Goal: Submit feedback/report problem: Submit feedback/report problem

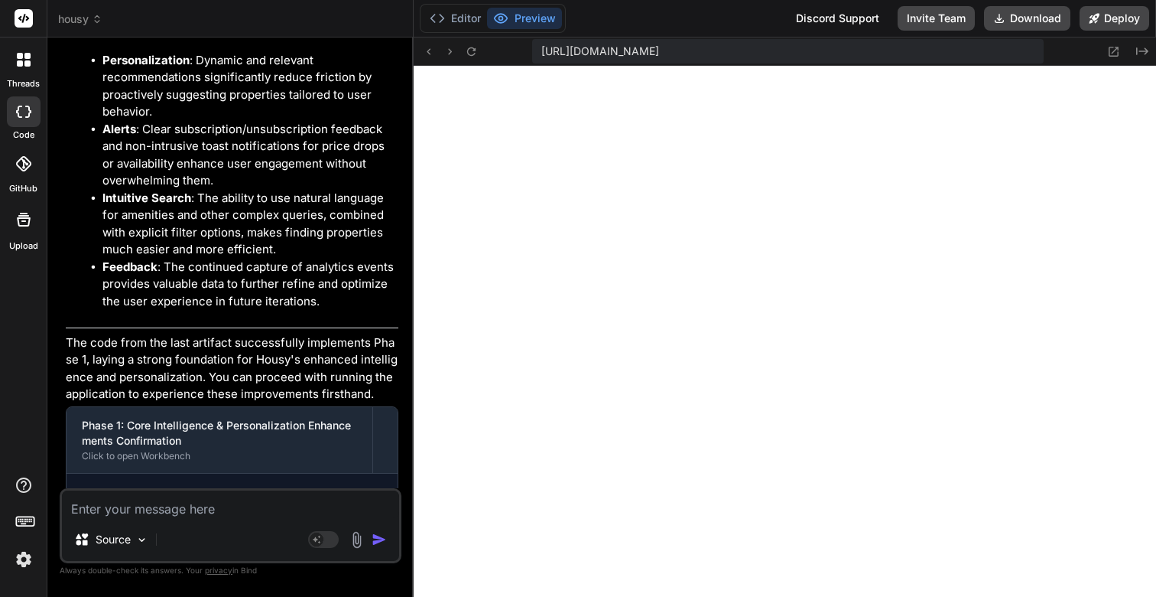
scroll to position [14759, 0]
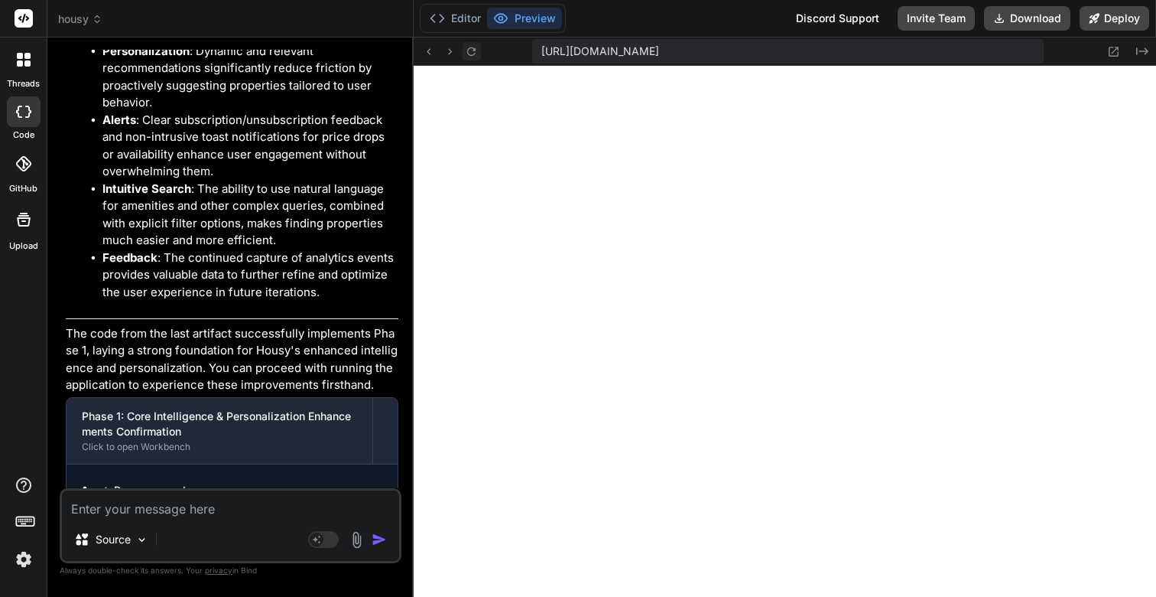
click at [472, 51] on icon at bounding box center [471, 51] width 13 height 13
click at [183, 510] on textarea at bounding box center [230, 504] width 337 height 28
type textarea "W"
type textarea "x"
type textarea "We"
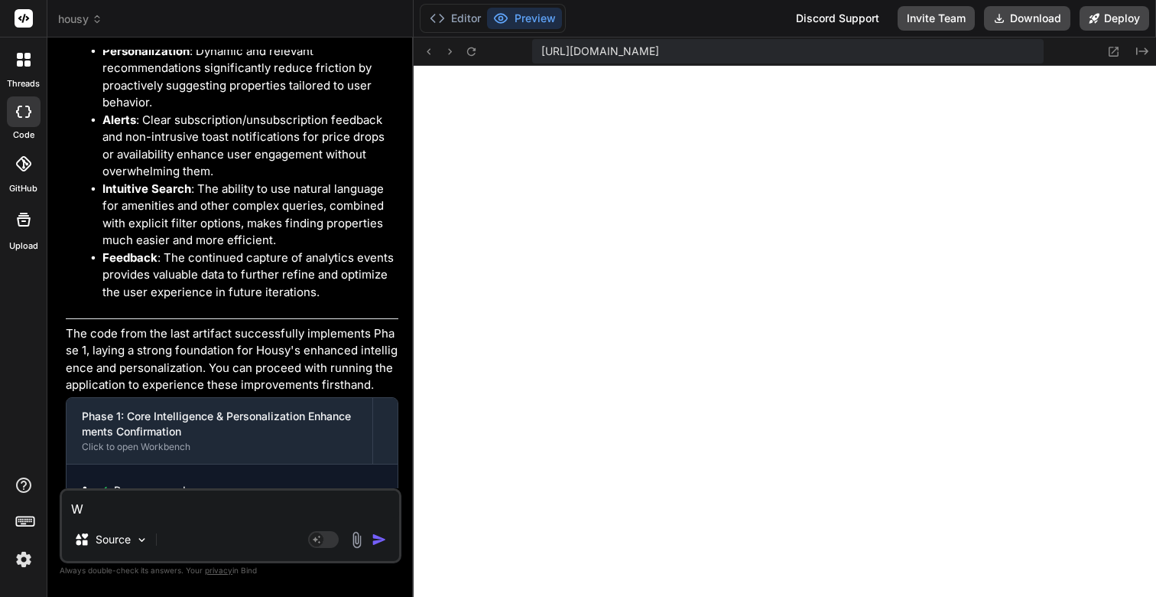
type textarea "x"
type textarea "We"
type textarea "x"
type textarea "We h"
type textarea "x"
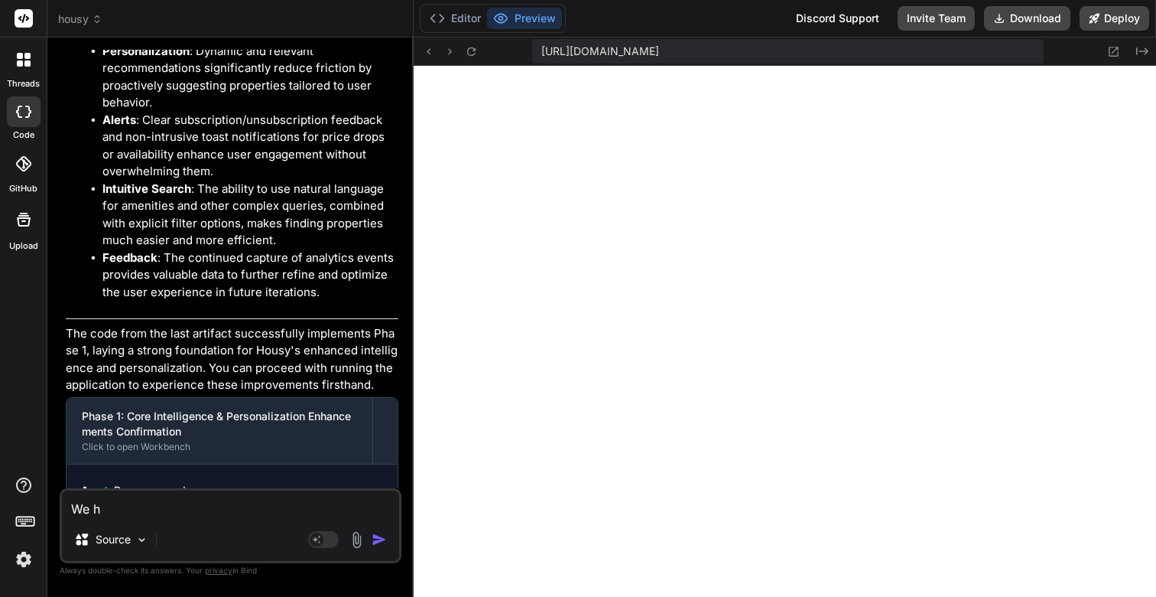
type textarea "We ha"
type textarea "x"
type textarea "We hav"
type textarea "x"
type textarea "We have"
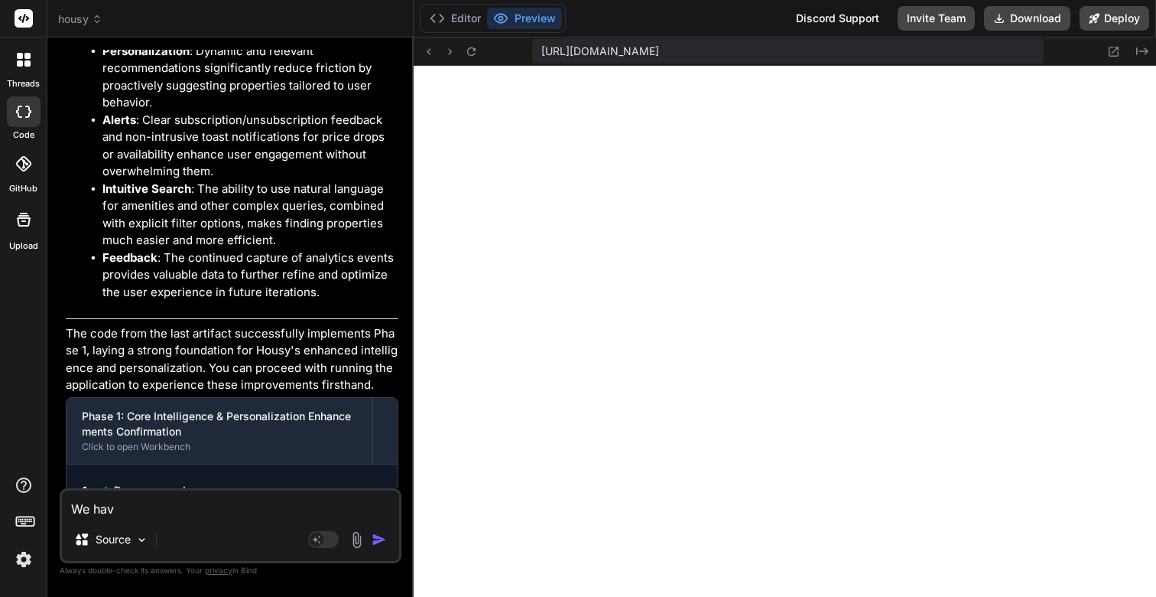
type textarea "x"
type textarea "We have"
type textarea "x"
type textarea "We have a"
type textarea "x"
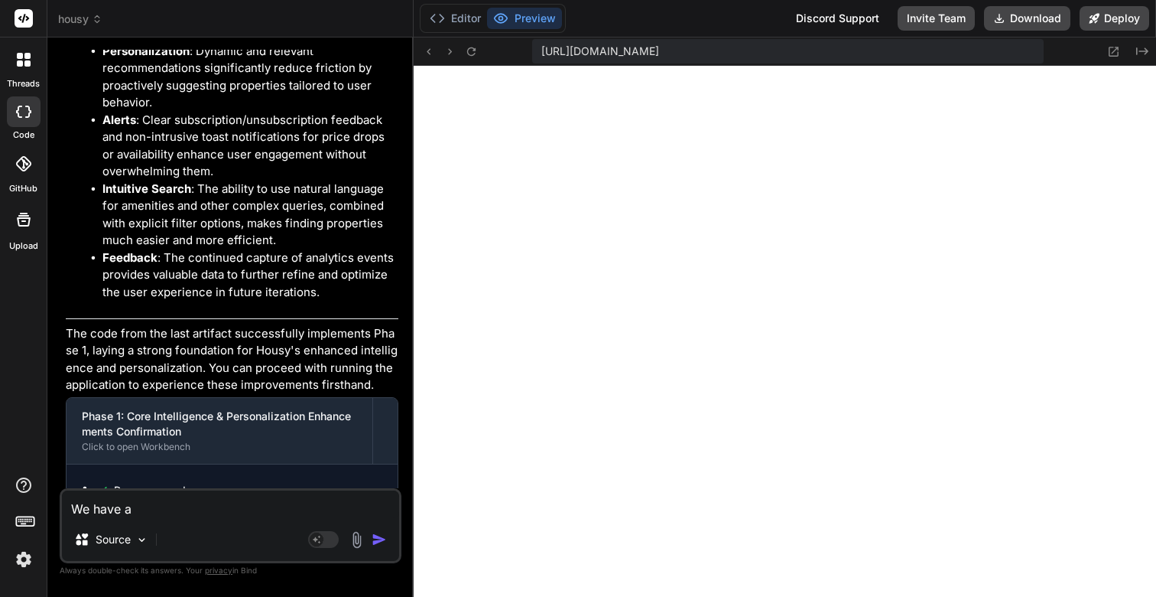
type textarea "We have an"
type textarea "x"
type textarea "We have an"
type textarea "x"
type textarea "We have an i"
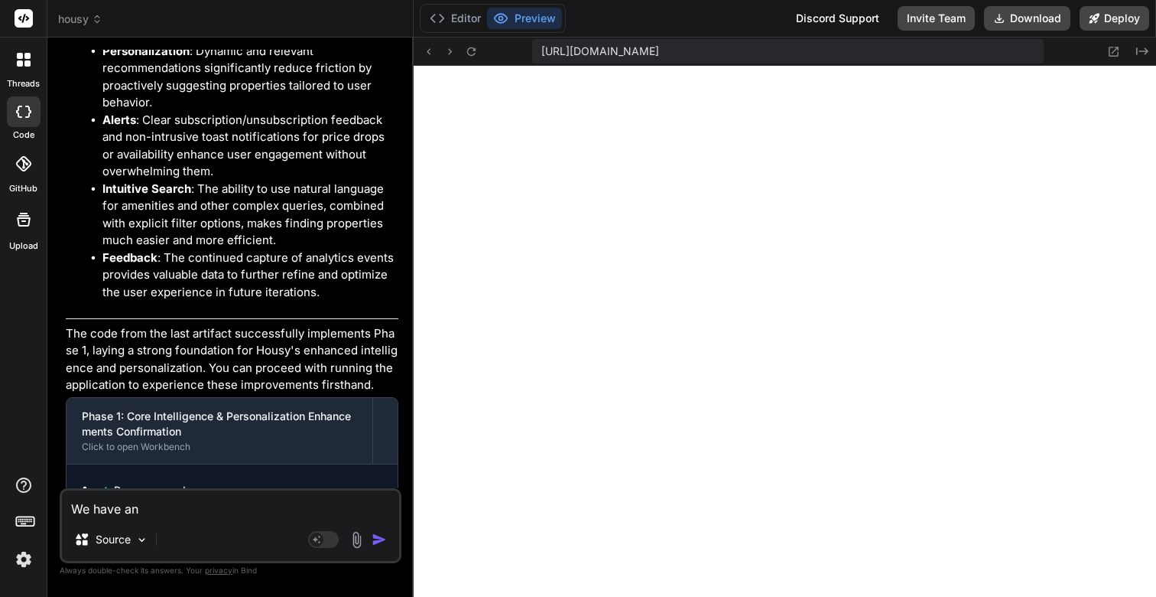
type textarea "x"
type textarea "We have an is"
type textarea "x"
type textarea "We have an iss"
type textarea "x"
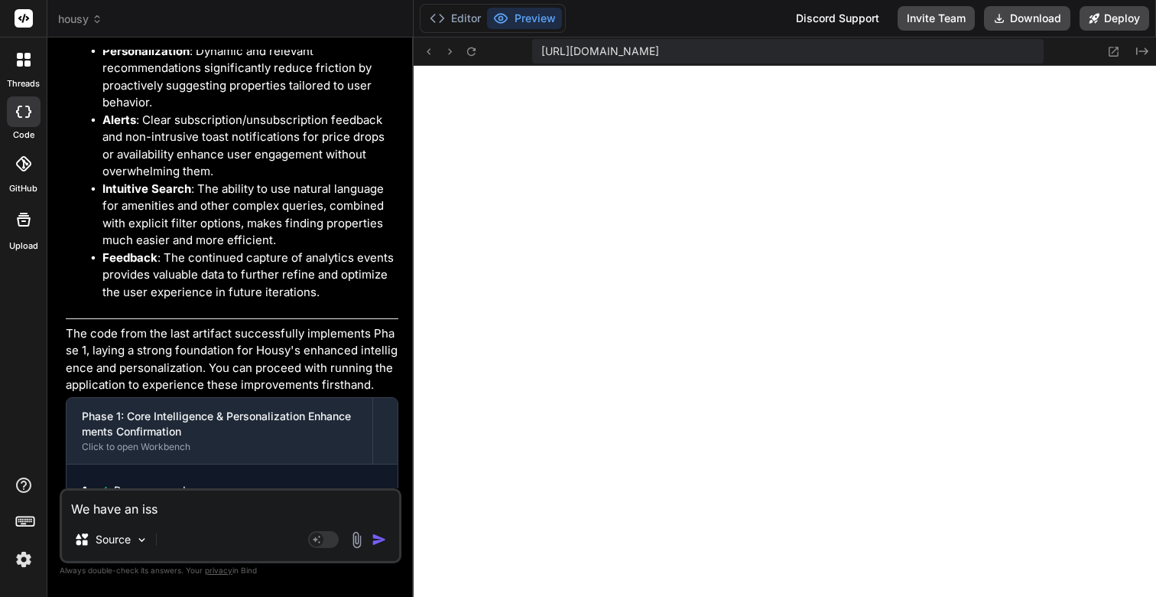
type textarea "We have an issu"
type textarea "x"
type textarea "We have an issue"
type textarea "x"
type textarea "We have an issues"
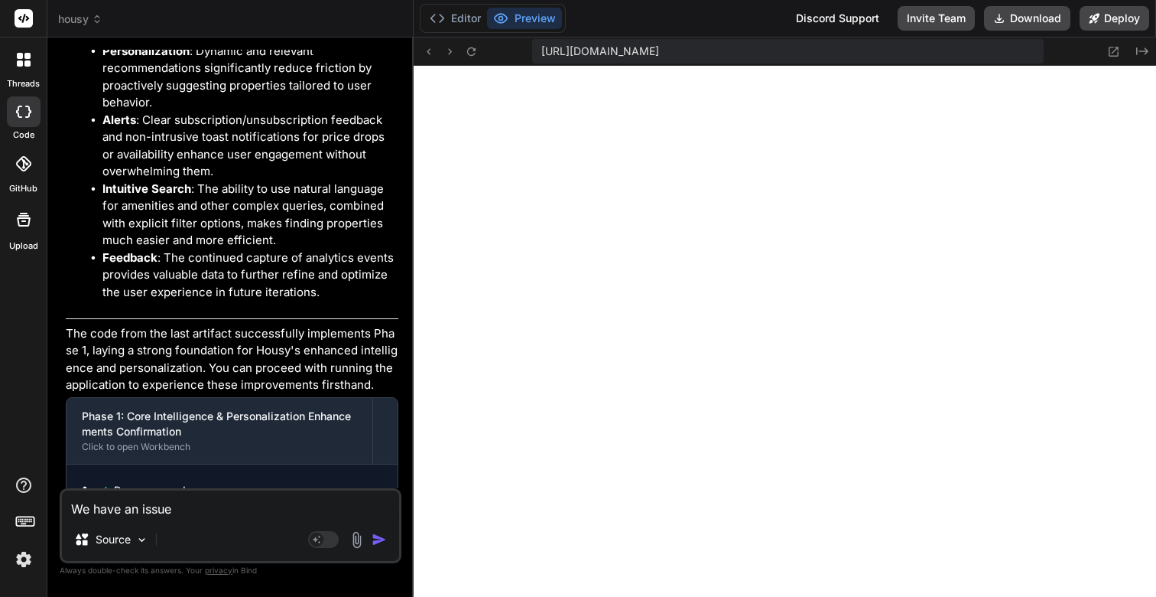
type textarea "x"
type textarea "P"
type textarea "x"
type textarea "Pl"
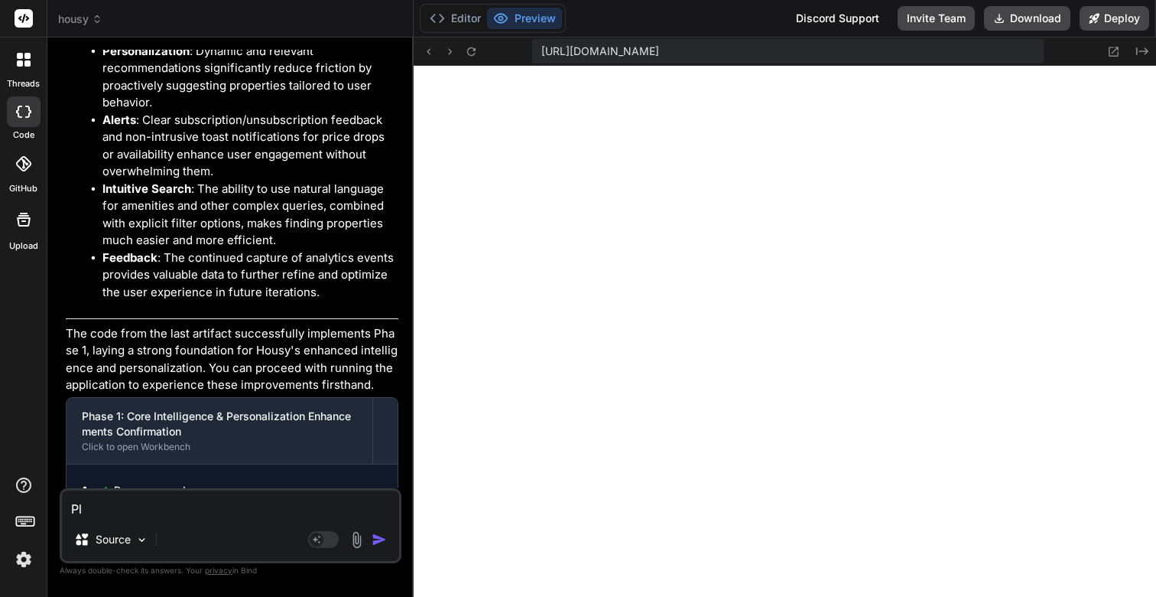
type textarea "x"
type textarea "Ple"
type textarea "x"
type textarea "Plea"
type textarea "x"
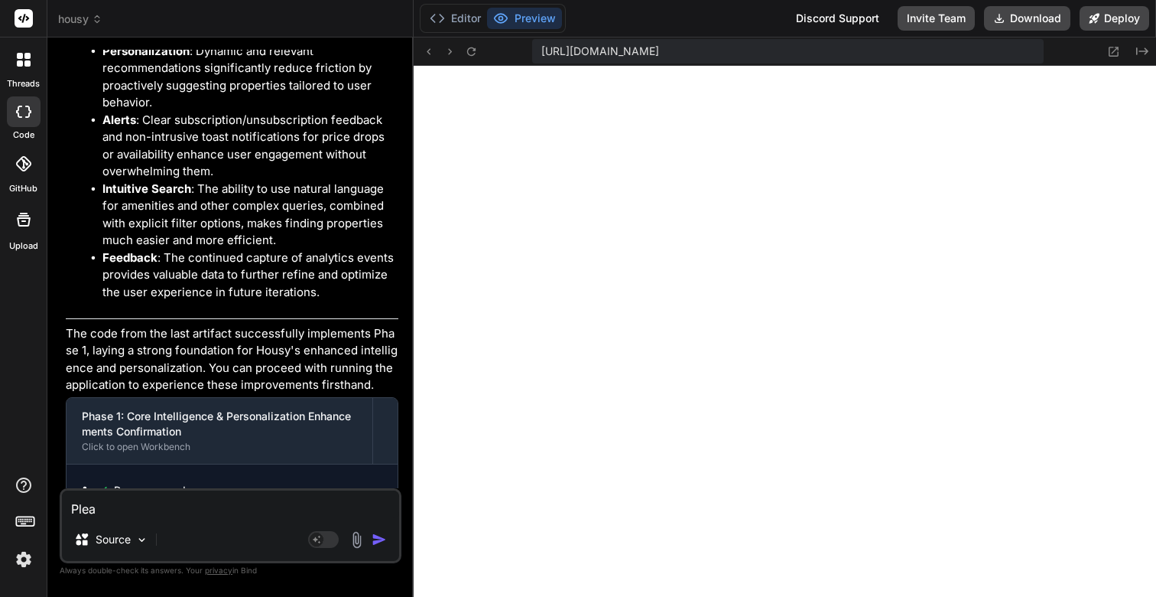
type textarea "Pleas"
type textarea "x"
type textarea "Please"
type textarea "x"
type textarea "Please"
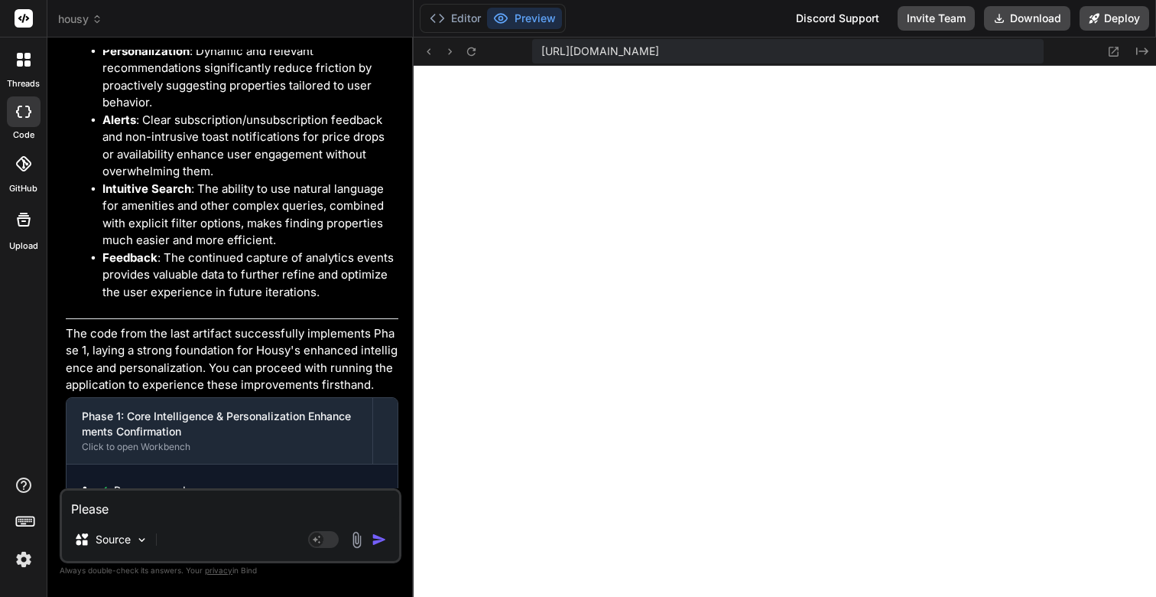
type textarea "x"
type textarea "Please f"
type textarea "x"
type textarea "Please fx"
type textarea "x"
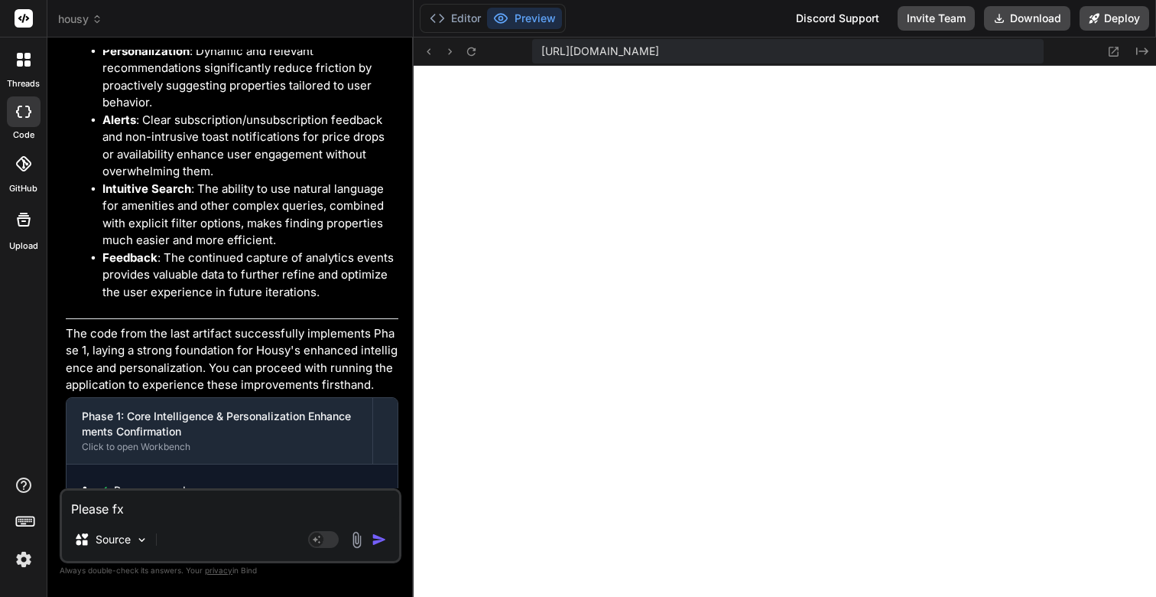
type textarea "Please fx"
type textarea "x"
type textarea "Please fx t"
type textarea "x"
type textarea "Please fx th"
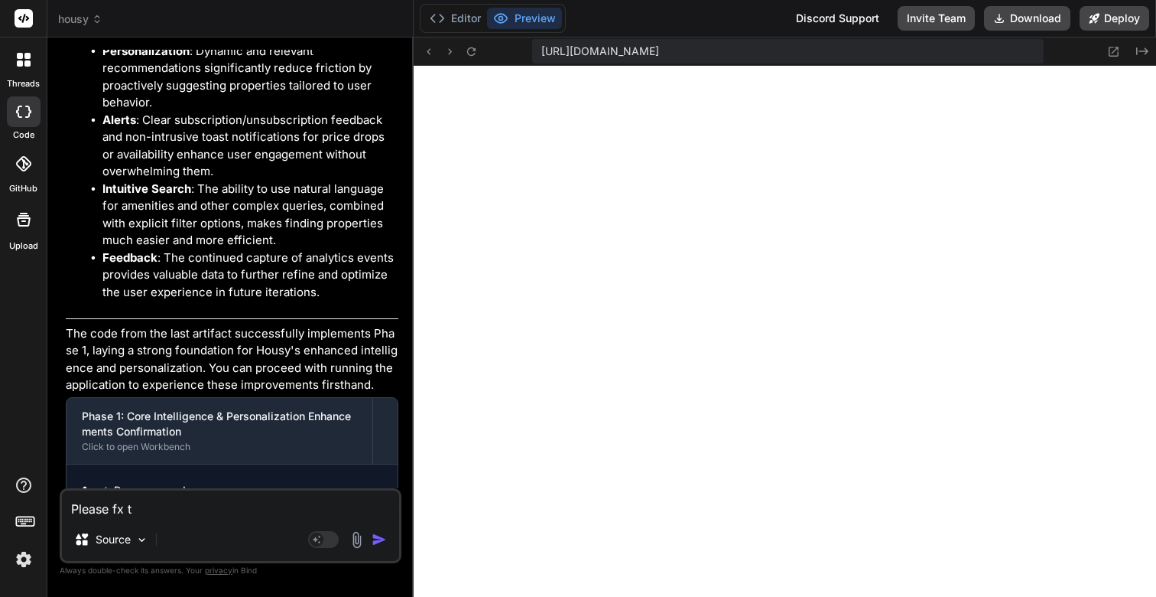
type textarea "x"
type textarea "Please fx the"
type textarea "x"
type textarea "Please fx the"
type textarea "x"
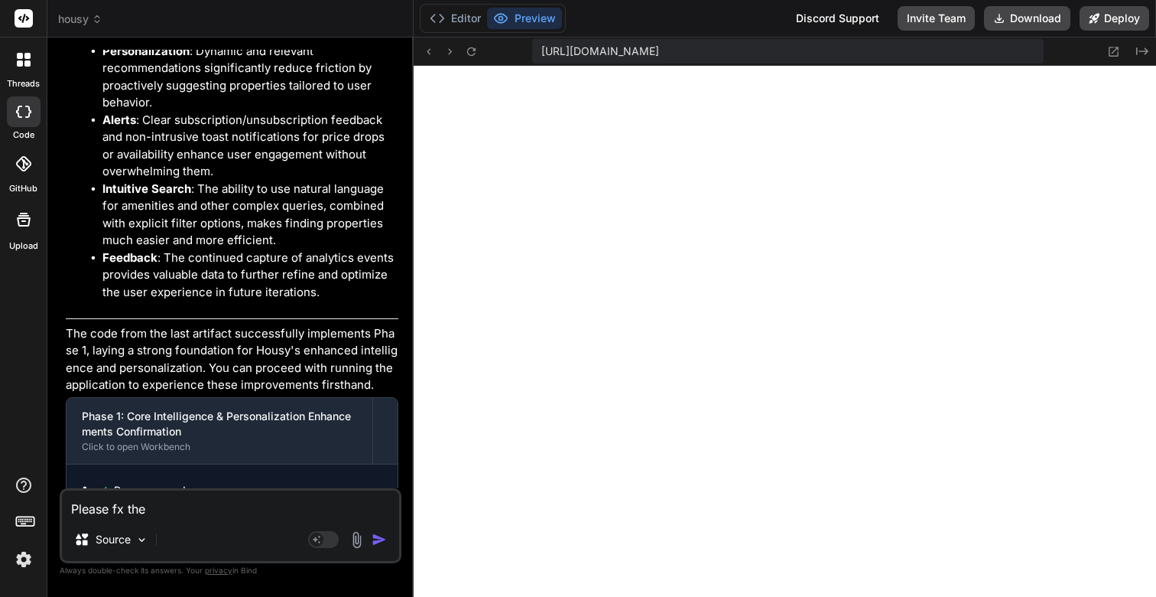
type textarea "Please fx the i"
type textarea "x"
type textarea "Please fx the"
type textarea "x"
type textarea "Please fx the"
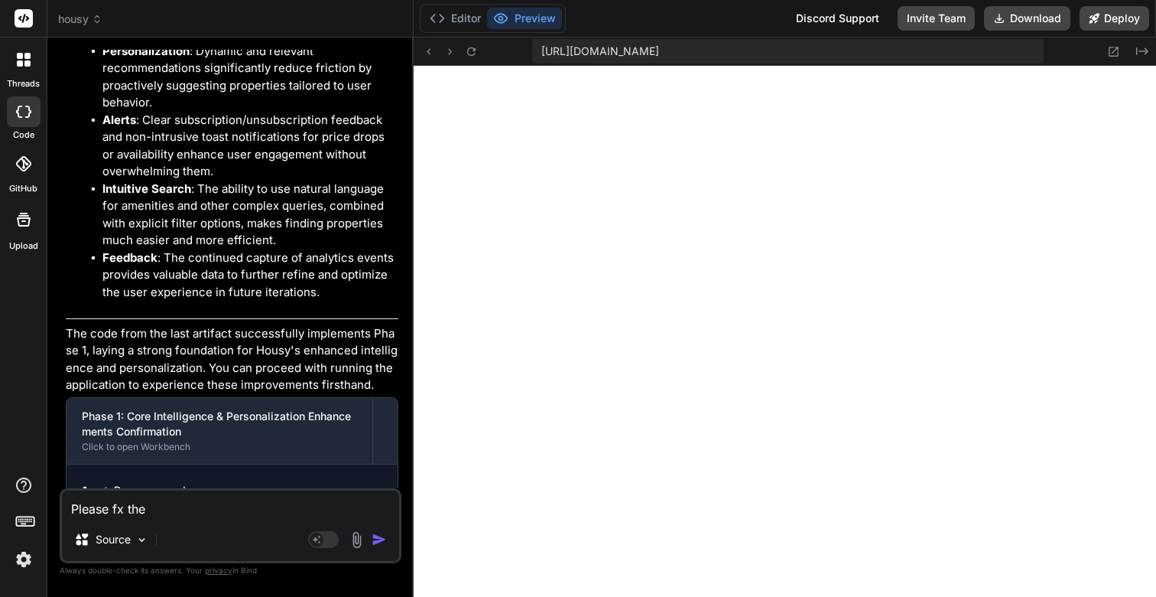
type textarea "x"
type textarea "Please fx th"
type textarea "x"
type textarea "Please fx t"
type textarea "x"
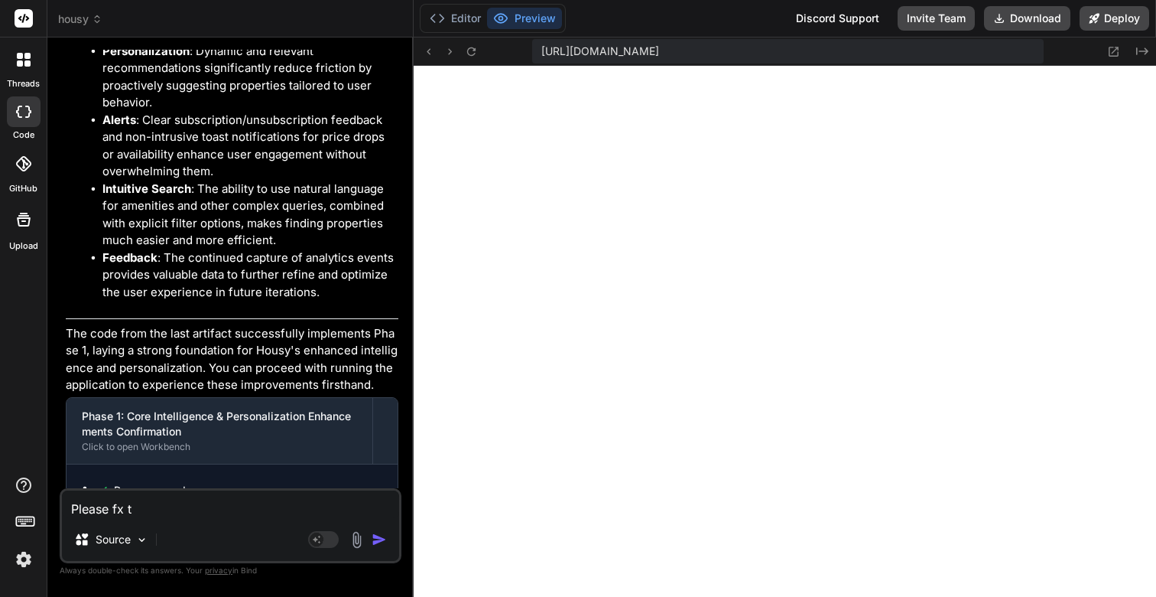
type textarea "Please fx"
type textarea "x"
type textarea "Please fx"
type textarea "x"
type textarea "Please f"
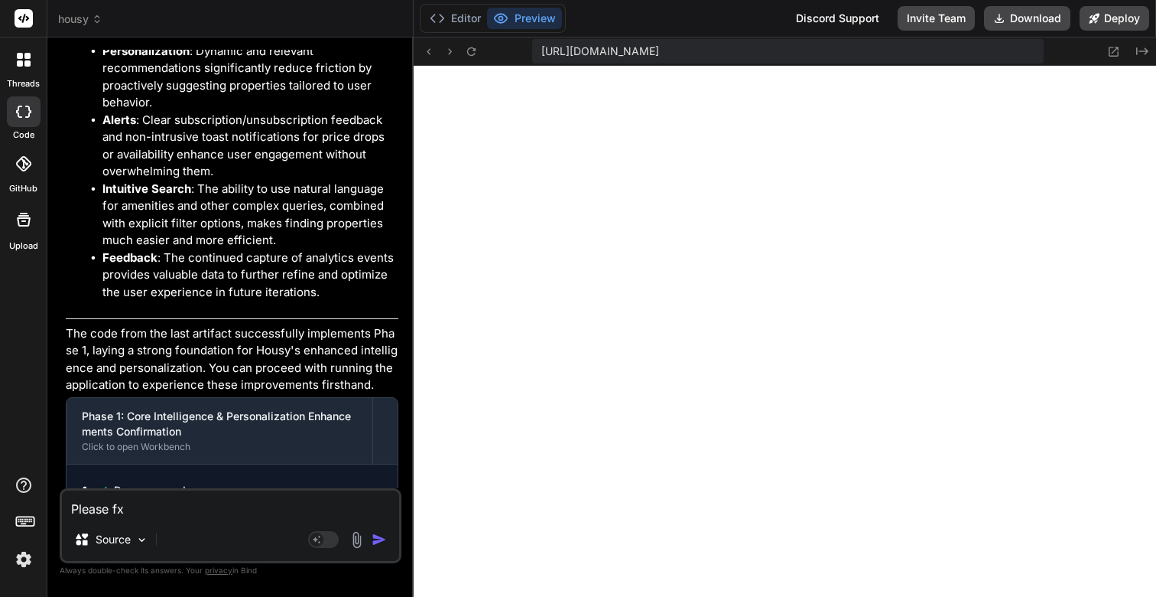
type textarea "x"
type textarea "Please fi"
type textarea "x"
type textarea "Please fix"
type textarea "x"
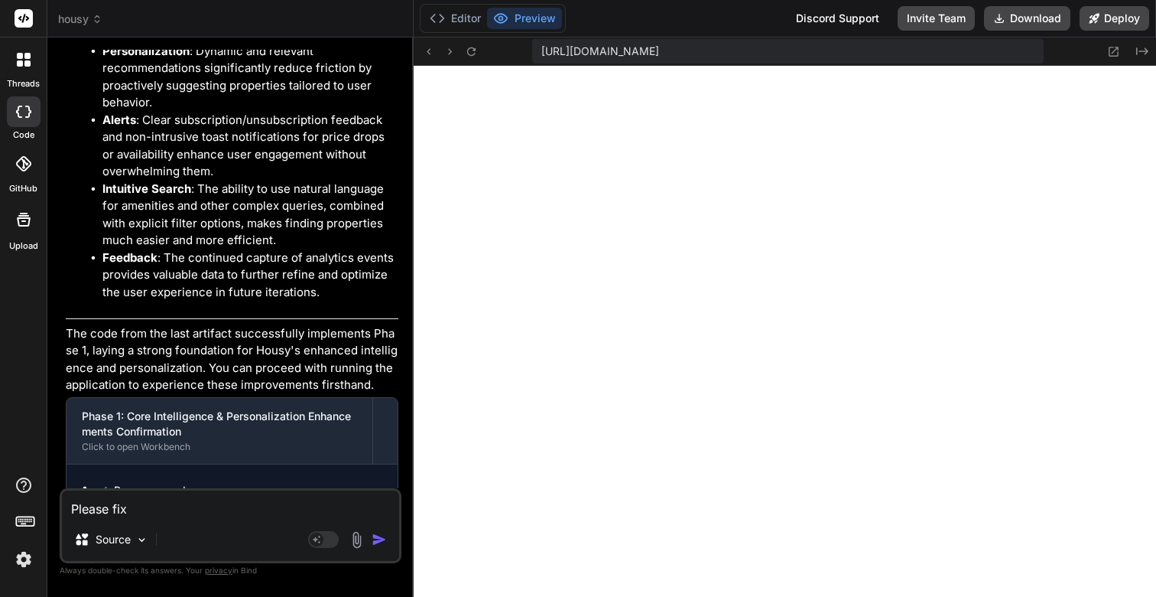
type textarea "Please fix"
type textarea "x"
type textarea "Please fix t"
type textarea "x"
type textarea "Please fix th"
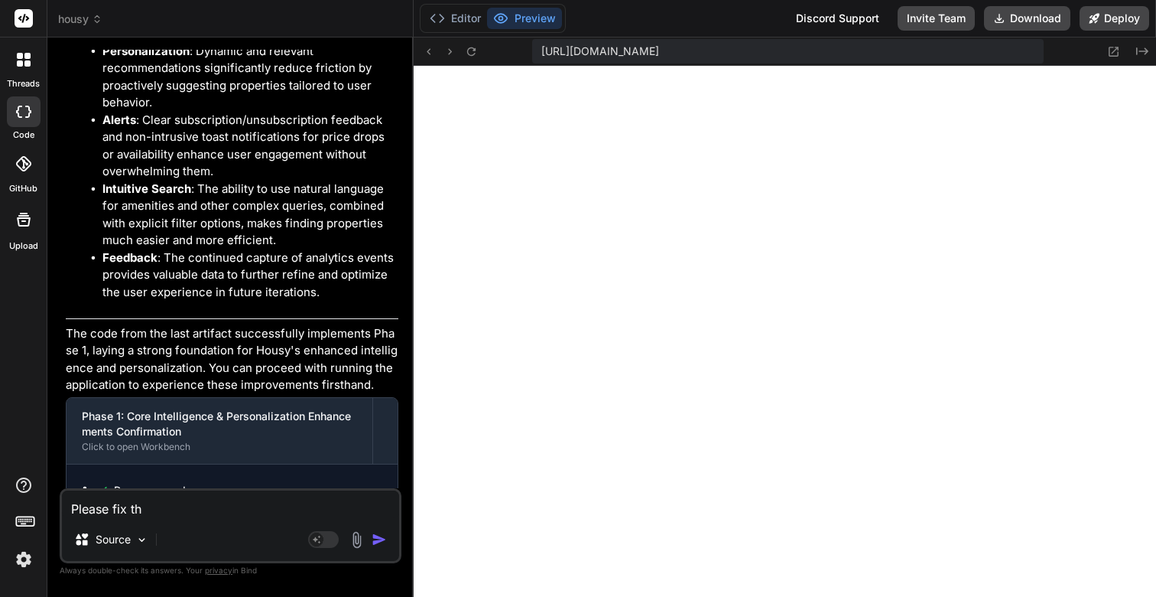
type textarea "x"
type textarea "Please fix the"
type textarea "x"
type textarea "Please fix the"
type textarea "x"
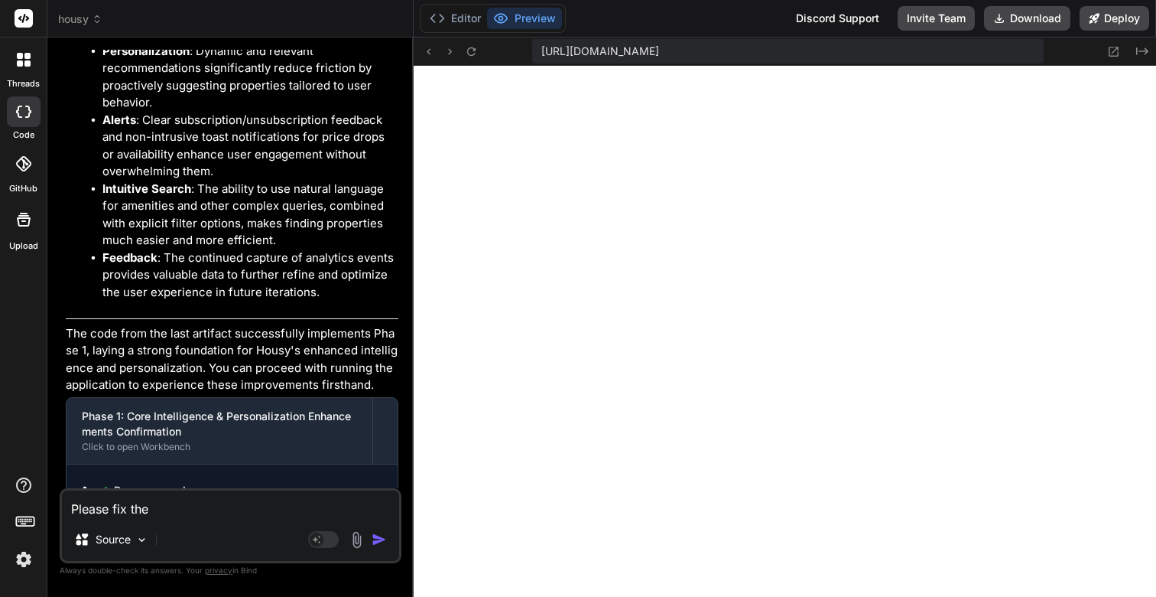
type textarea "Please fix the i"
type textarea "x"
type textarea "Please fix the is"
type textarea "x"
type textarea "Please fix the iss"
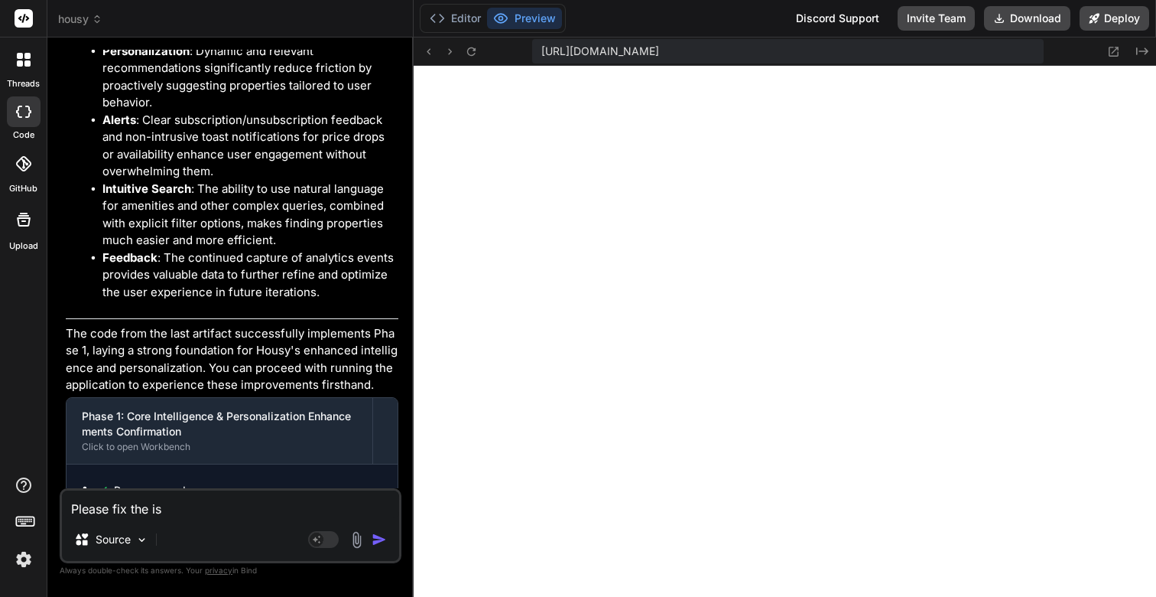
type textarea "x"
type textarea "Please fix the issu"
type textarea "x"
type textarea "Please fix the issue"
type textarea "x"
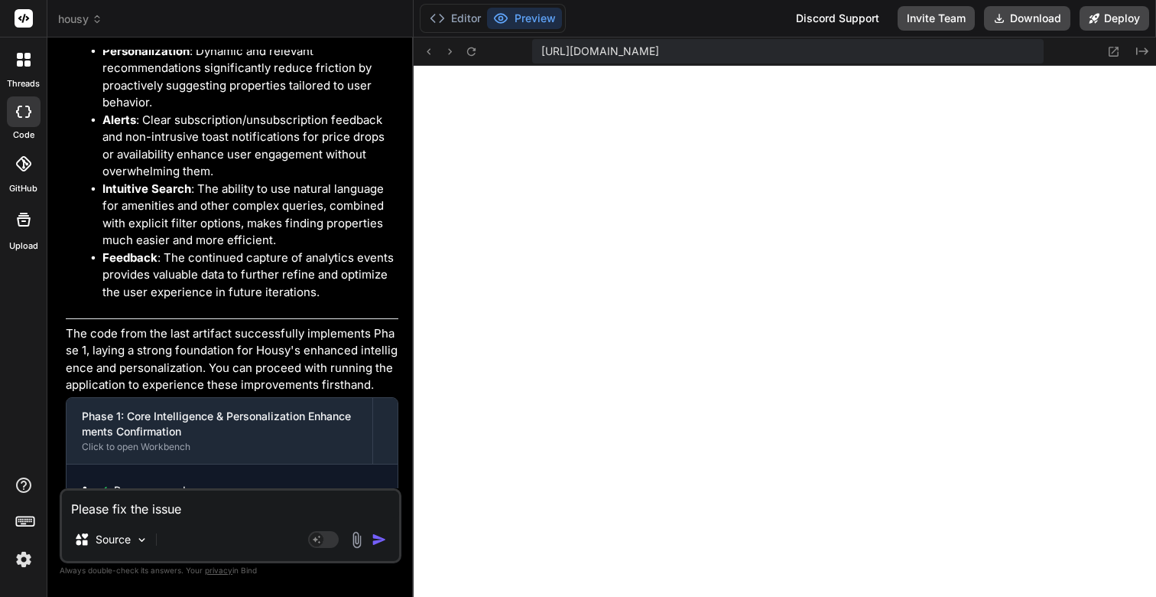
type textarea "Please fix the issue"
type textarea "x"
type textarea "Please fix the issue"
type textarea "x"
type textarea "Please fix the issue."
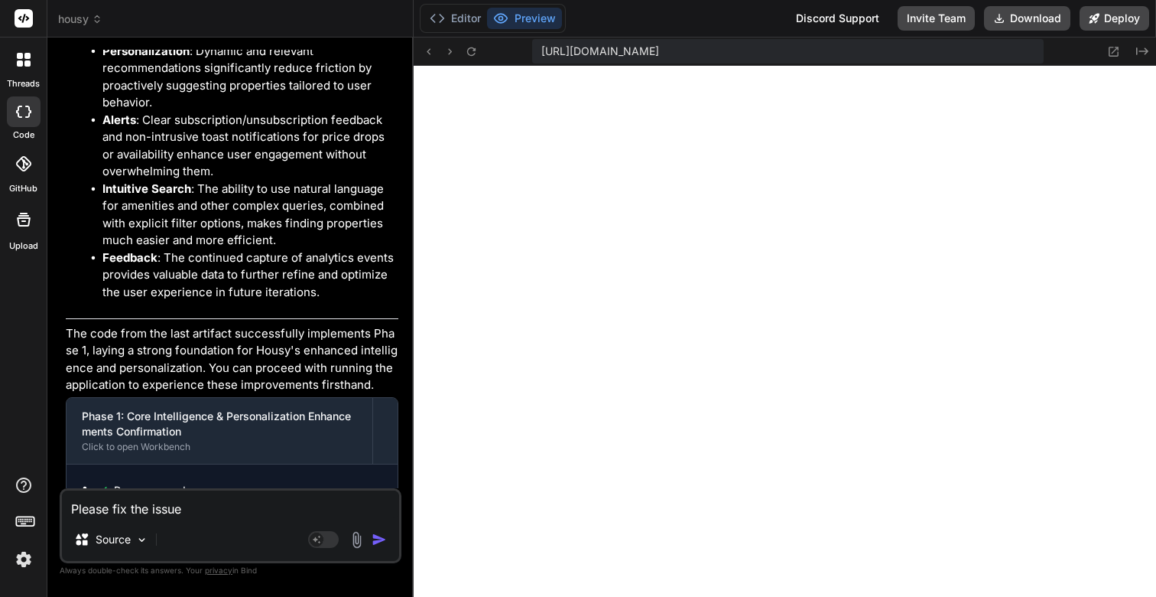
type textarea "x"
type textarea "Please fix the issue."
type textarea "x"
type textarea "Please fix the issue."
type textarea "x"
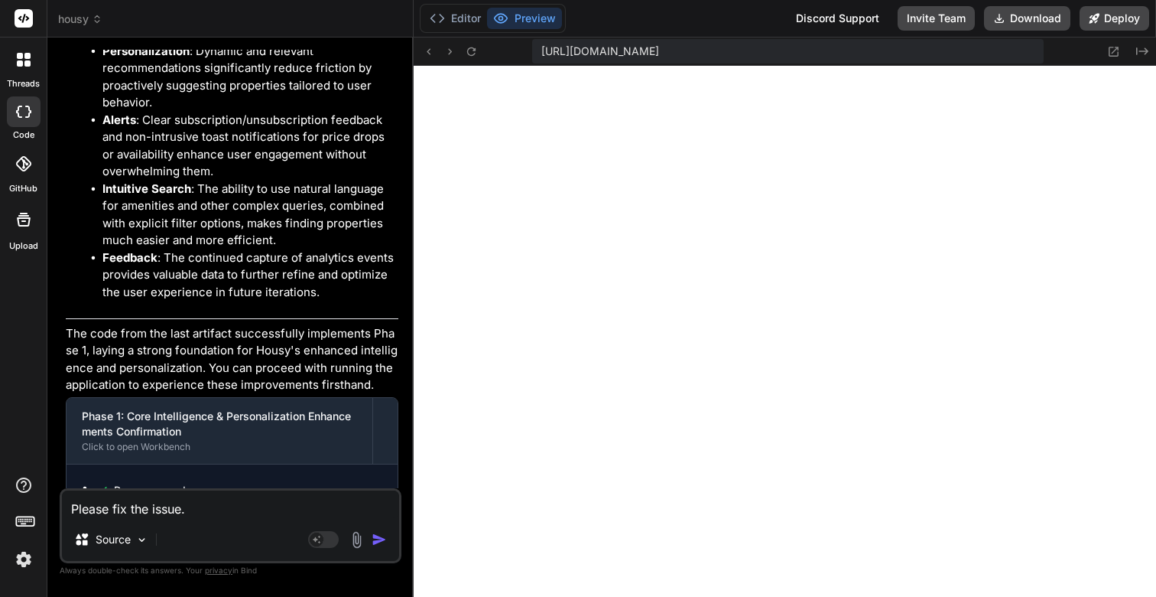
type textarea "Please fix the issue. T"
type textarea "x"
type textarea "Please fix the issue. Th"
type textarea "x"
type textarea "Please fix the issue. The"
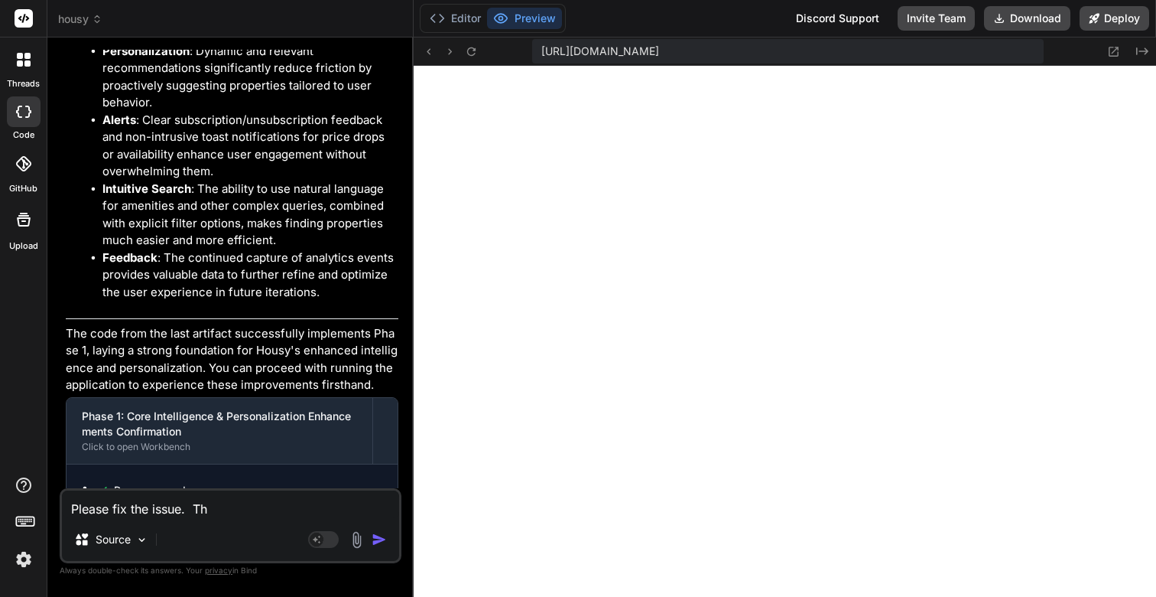
type textarea "x"
type textarea "Please fix the issue. Ther"
type textarea "x"
type textarea "Please fix the issue. There"
type textarea "x"
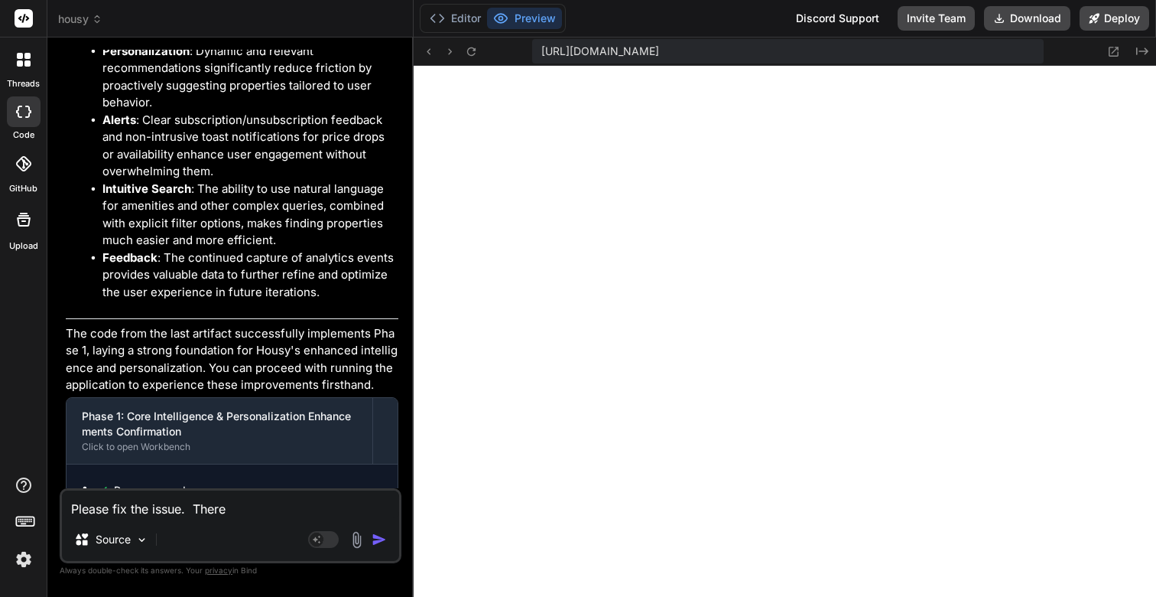
type textarea "Please fix the issue. There"
type textarea "x"
type textarea "Please fix the issue. There i"
type textarea "x"
type textarea "Please fix the issue. There is"
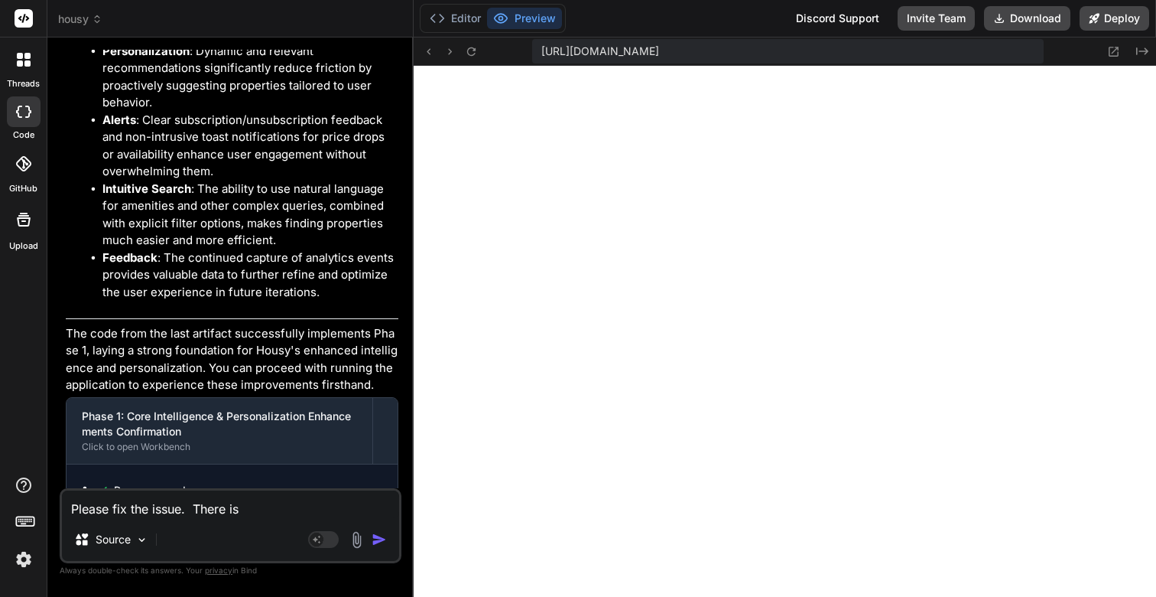
type textarea "x"
type textarea "Please fix the issue. There is"
type textarea "x"
type textarea "Please fix the issue. There is n"
type textarea "x"
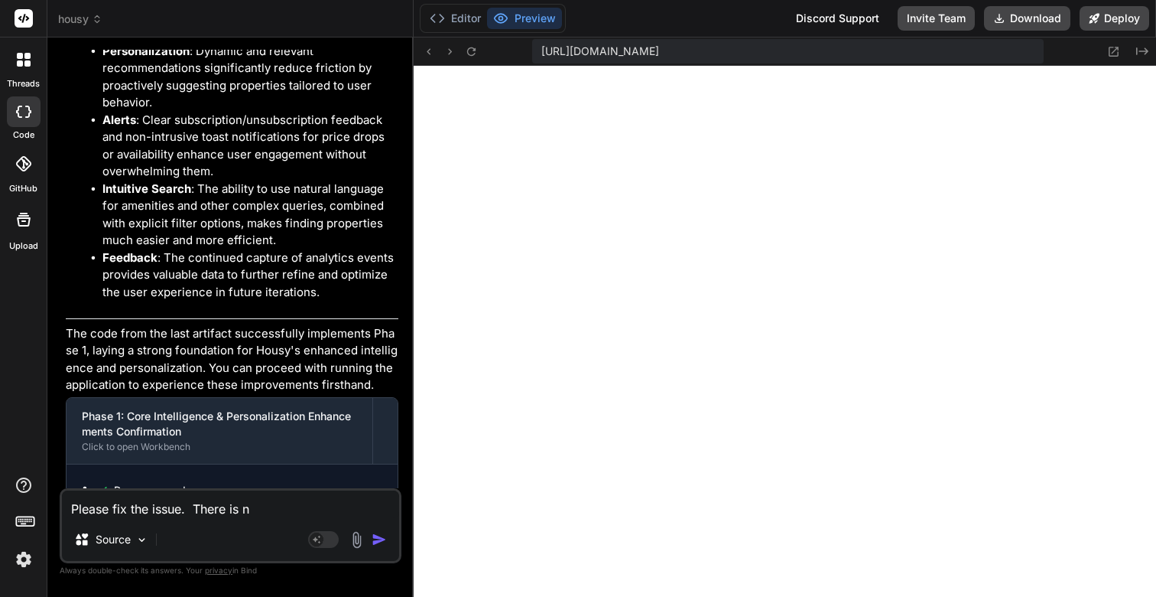
type textarea "Please fix the issue. There is no"
type textarea "x"
type textarea "Please fix the issue. There is no"
type textarea "x"
type textarea "Please fix the issue. There is no p"
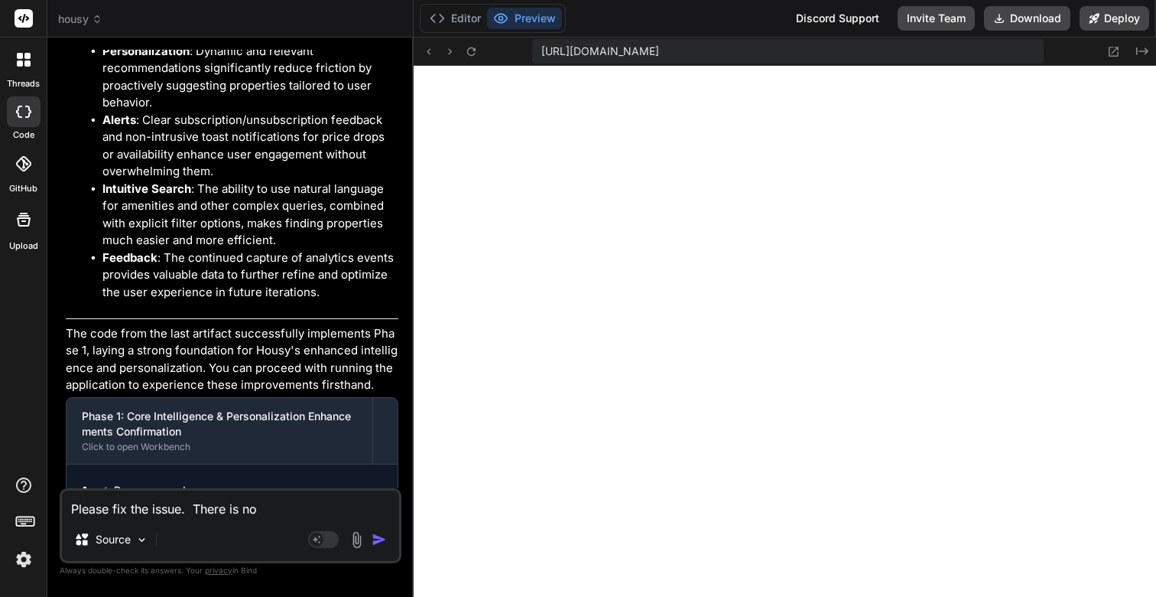
type textarea "x"
type textarea "Please fix the issue. There is no pr"
type textarea "x"
type textarea "Please fix the issue. There is no pre"
type textarea "x"
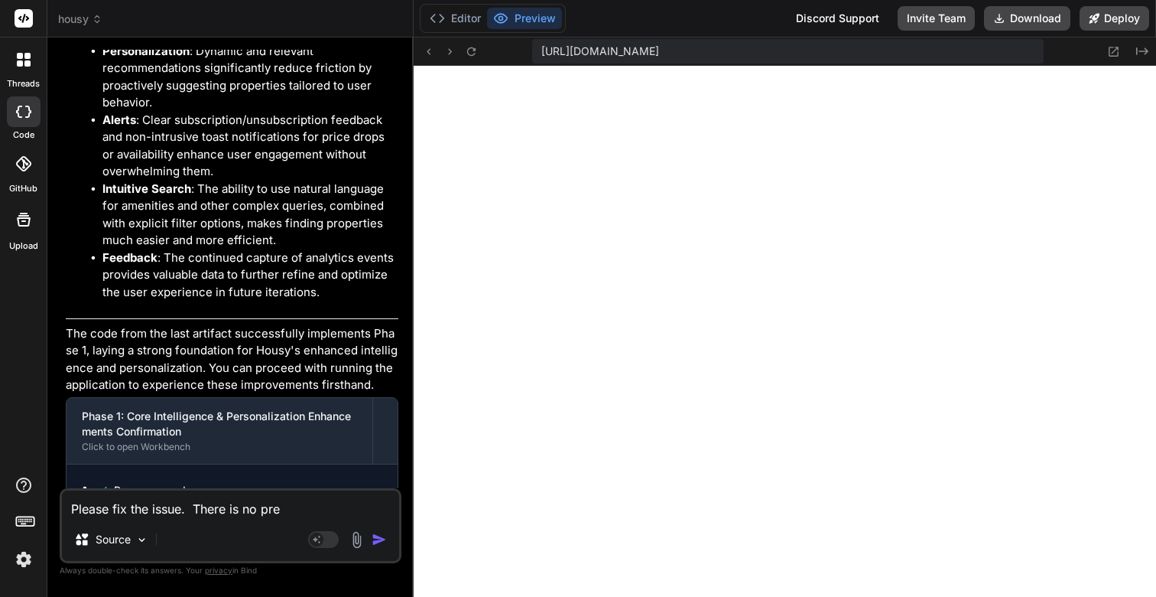
type textarea "Please fix the issue. There is no prev"
type textarea "x"
type textarea "Please fix the issue. There is no previ"
type textarea "x"
type textarea "Please fix the issue. There is no previe"
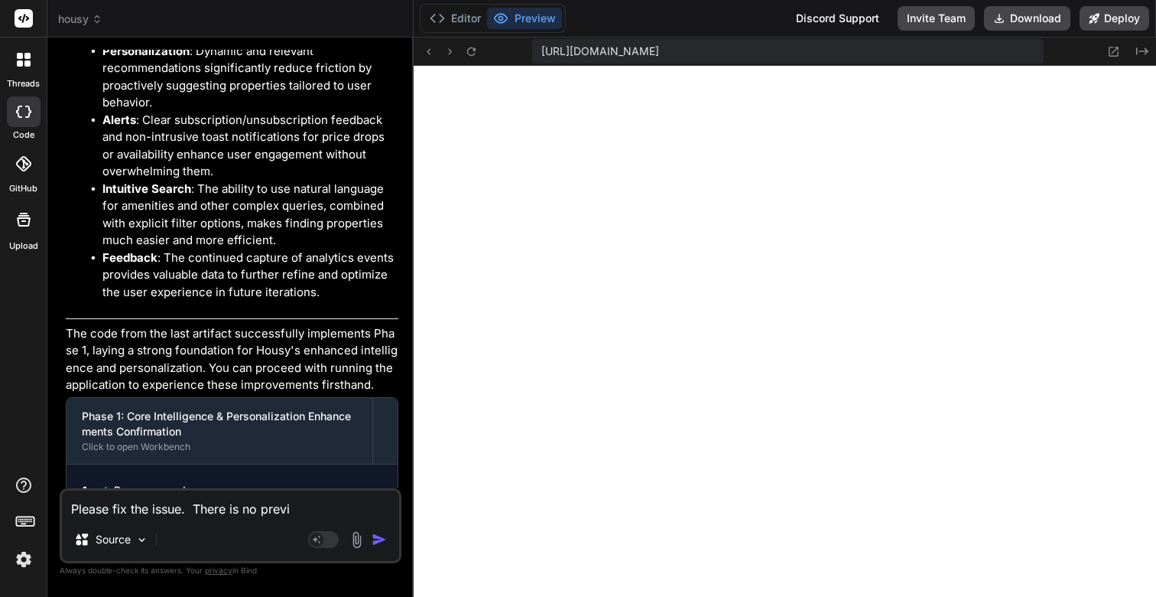
type textarea "x"
type textarea "Please fix the issue. There is no preview"
type textarea "x"
type textarea "Please fix the issue. There is no preview"
type textarea "x"
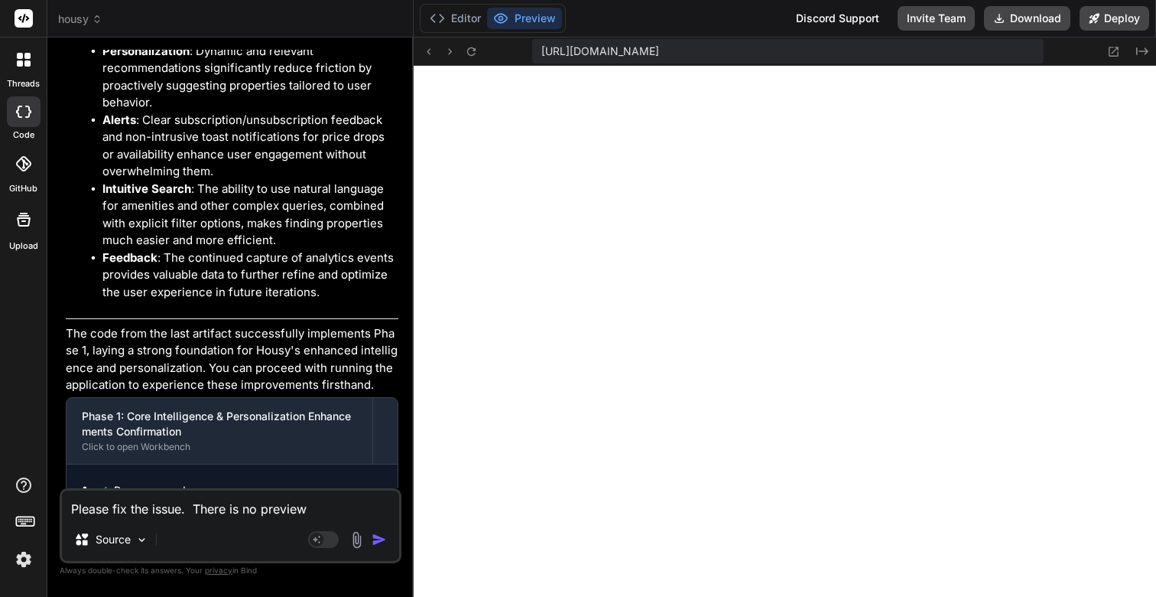
type textarea "Please fix the issue. There is no preview n"
type textarea "x"
type textarea "Please fix the issue. There is no preview ne"
type textarea "x"
type textarea "Please fix the issue. There is no preview n"
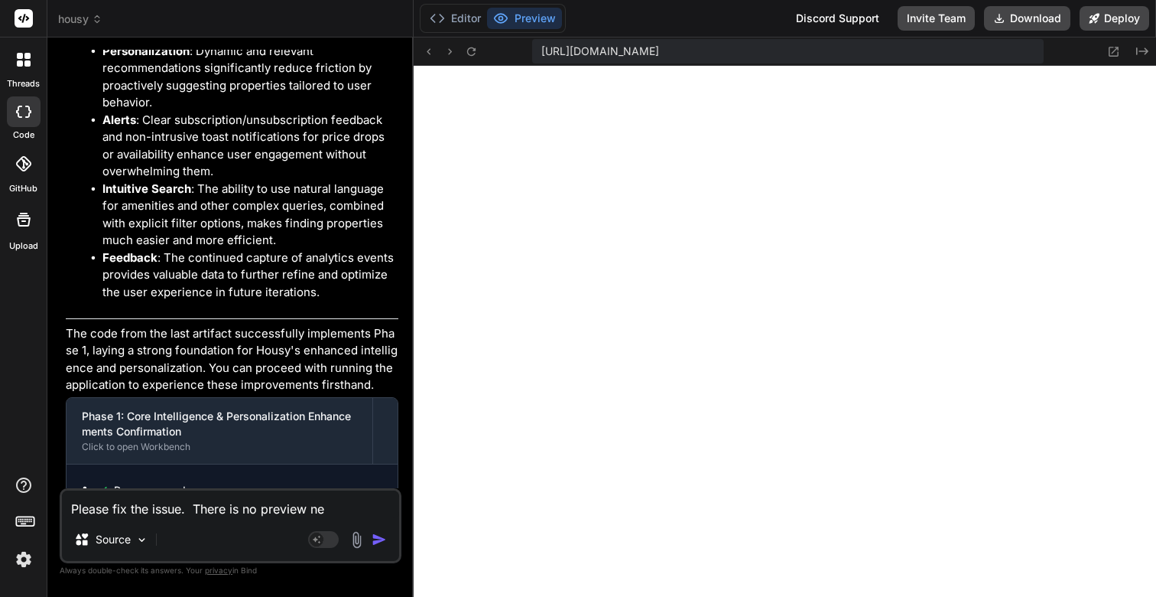
type textarea "x"
type textarea "Please fix the issue. There is no preview"
type textarea "x"
type textarea "Please fix the issue. There is no preview b"
type textarea "x"
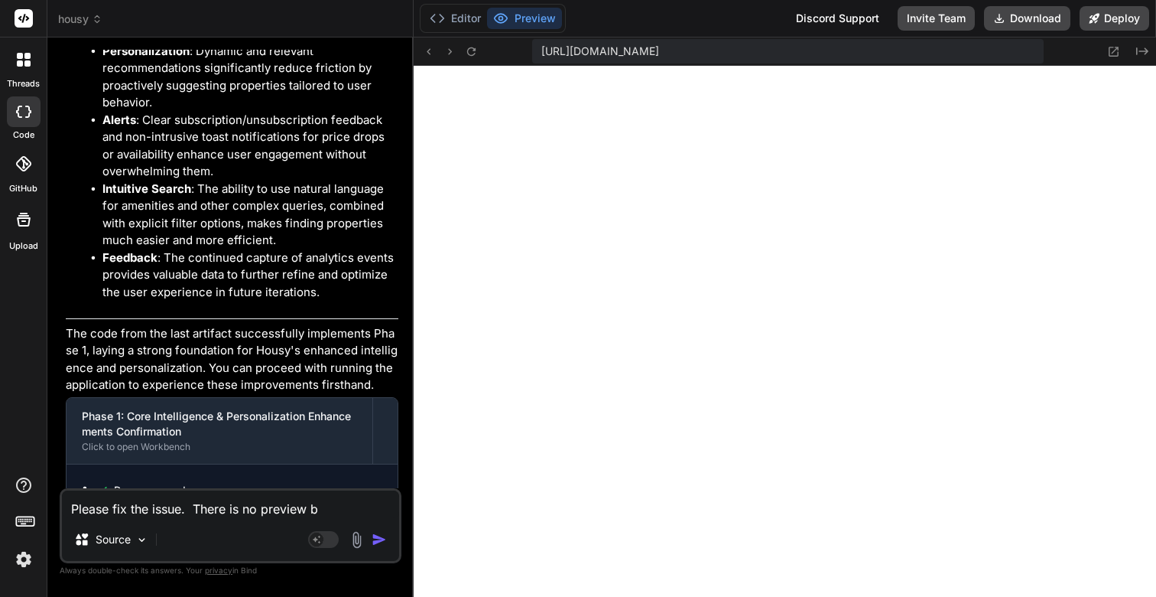
type textarea "Please fix the issue. There is no preview be"
type textarea "x"
type textarea "Please fix the issue. There is no preview bei"
type textarea "x"
type textarea "Please fix the issue. There is no preview bein"
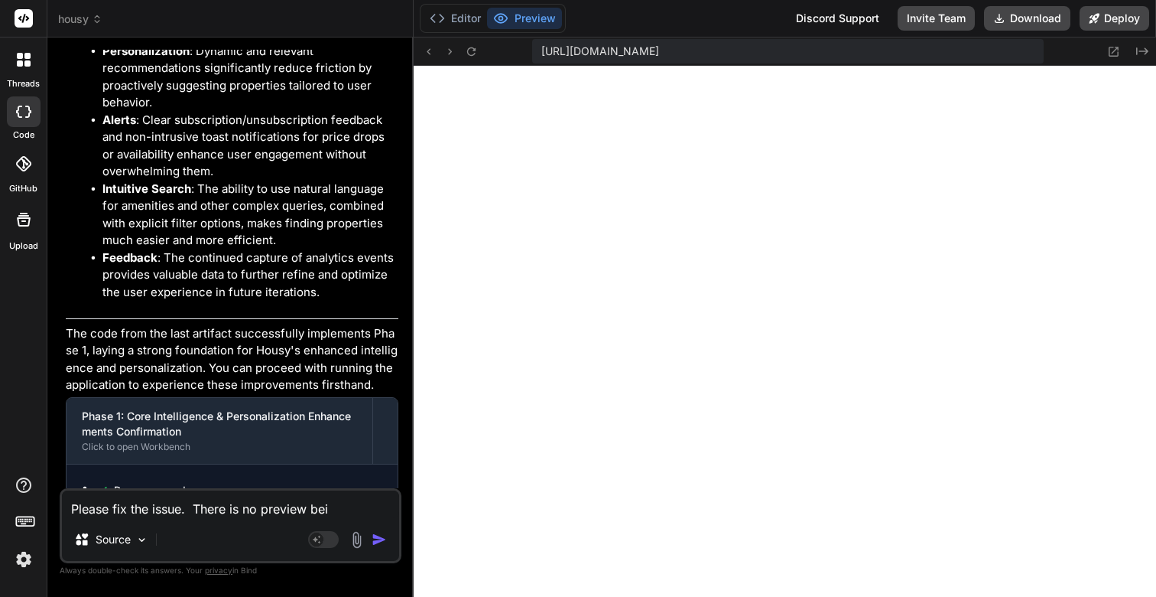
type textarea "x"
type textarea "Please fix the issue. There is no preview being"
type textarea "x"
type textarea "Please fix the issue. There is no preview being"
type textarea "x"
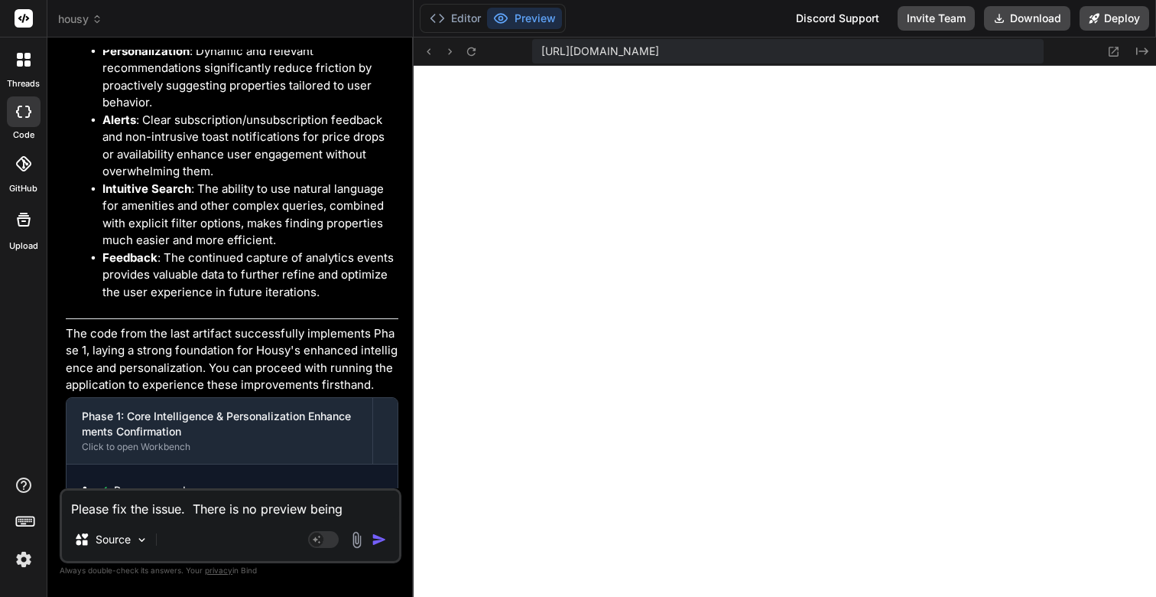
type textarea "Please fix the issue. There is no preview being g"
type textarea "x"
type textarea "Please fix the issue. There is no preview being ge"
type textarea "x"
type textarea "Please fix the issue. There is no preview being gen"
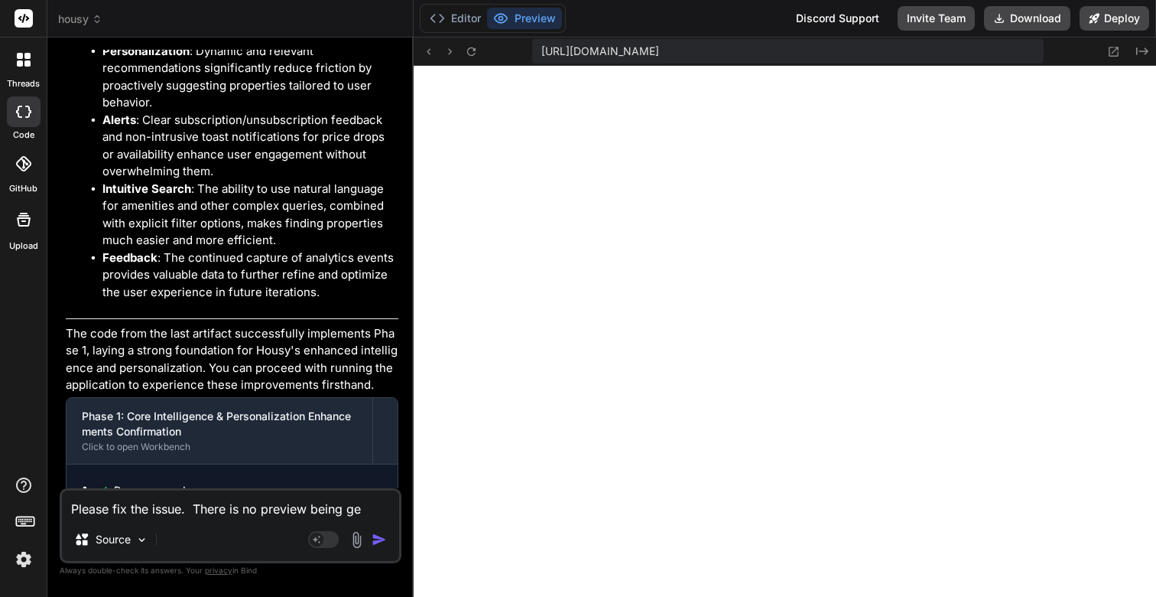
type textarea "x"
type textarea "Please fix the issue. There is no preview being gene"
type textarea "x"
type textarea "Please fix the issue. There is no preview being gener"
type textarea "x"
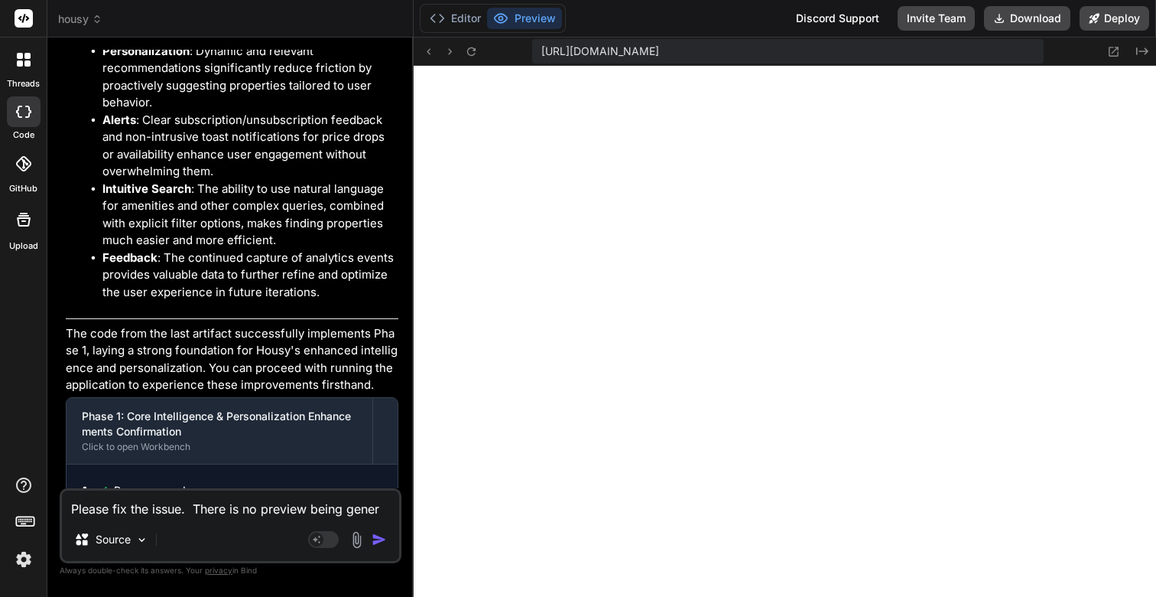
type textarea "Please fix the issue. There is no preview being genera"
type textarea "x"
type textarea "Please fix the issue. There is no preview being generat"
type textarea "x"
type textarea "Please fix the issue. There is no preview being generate"
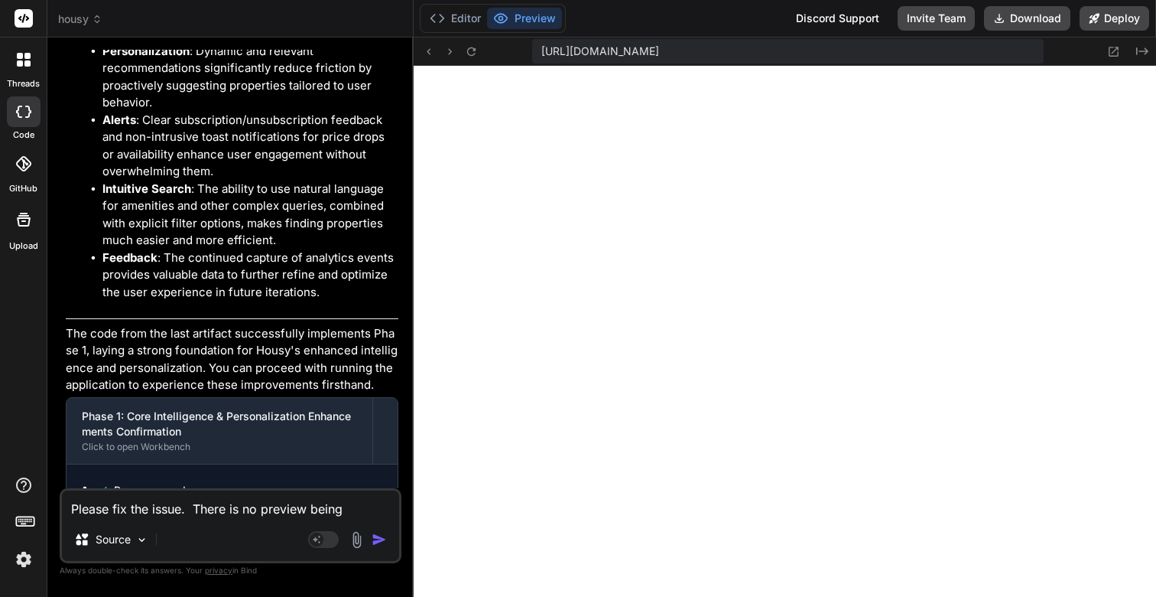
type textarea "x"
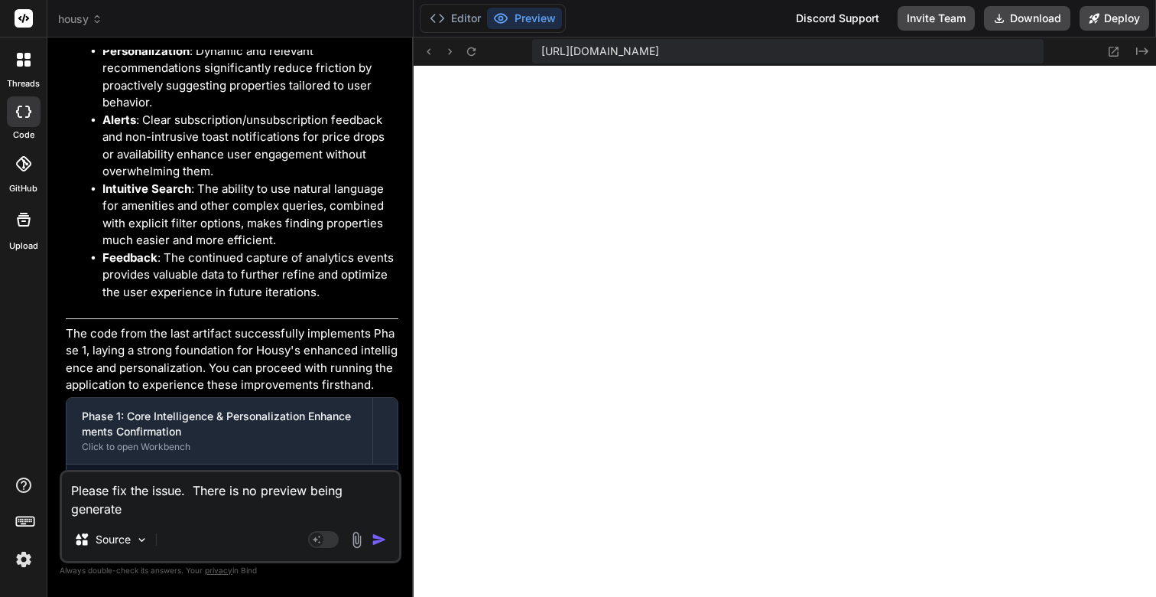
type textarea "Please fix the issue. There is no preview being generated"
type textarea "x"
type textarea "Please fix the issue. There is no preview being generated."
type textarea "x"
type textarea "Please fix the issue. There is no preview being generated."
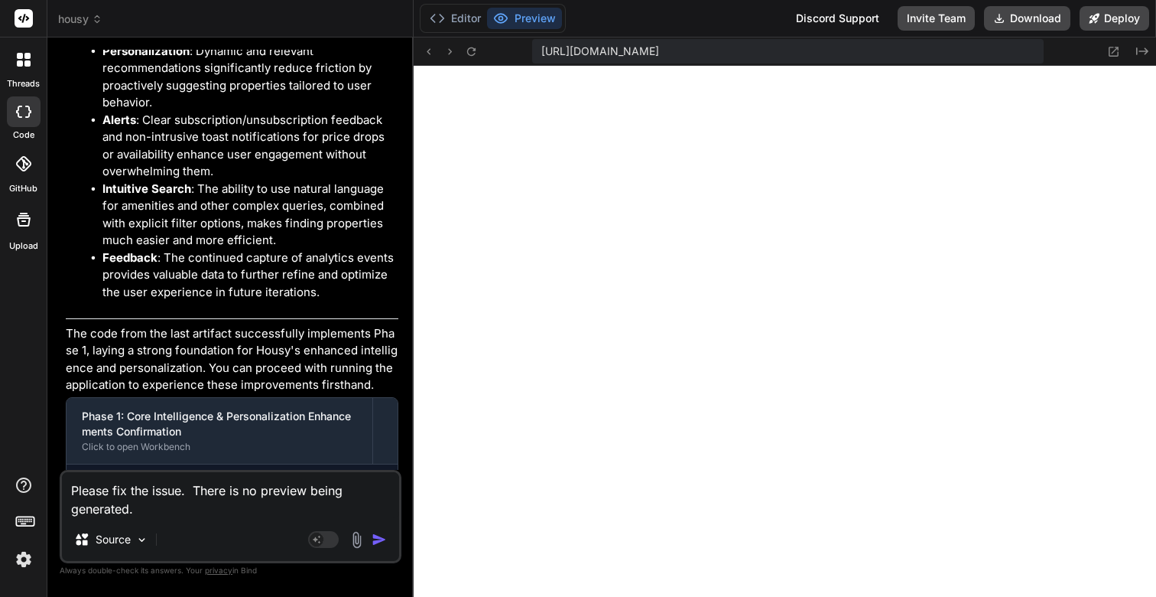
type textarea "x"
type textarea "Please fix the issue. There is no preview being generated. w"
type textarea "x"
type textarea "Please fix the issue. There is no preview being generated. wh"
type textarea "x"
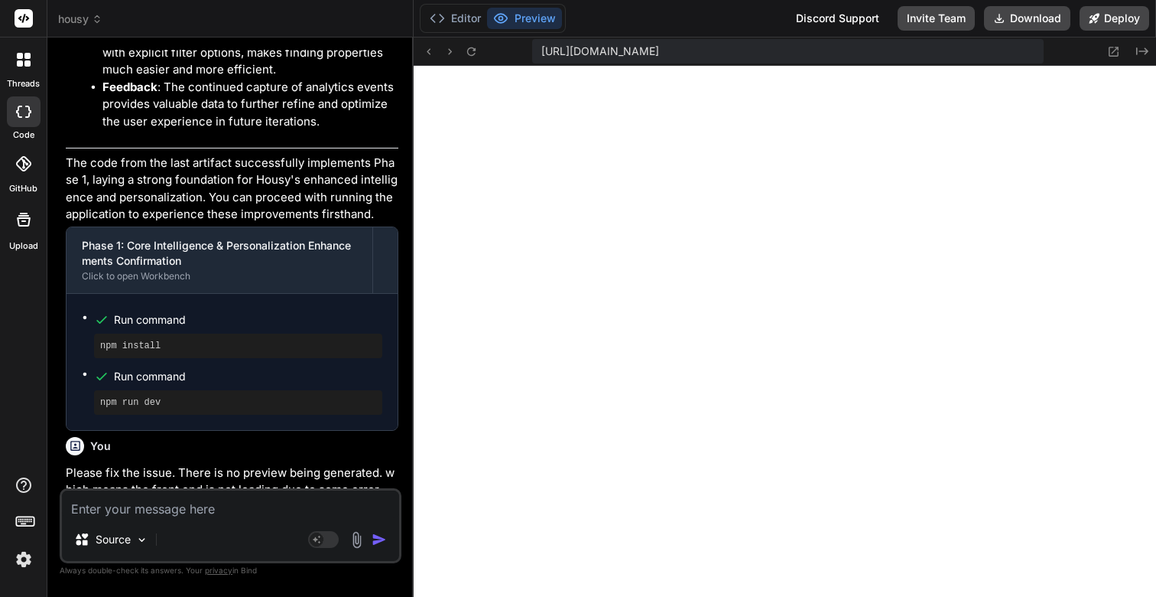
scroll to position [14935, 0]
